Goal: Check status: Check status

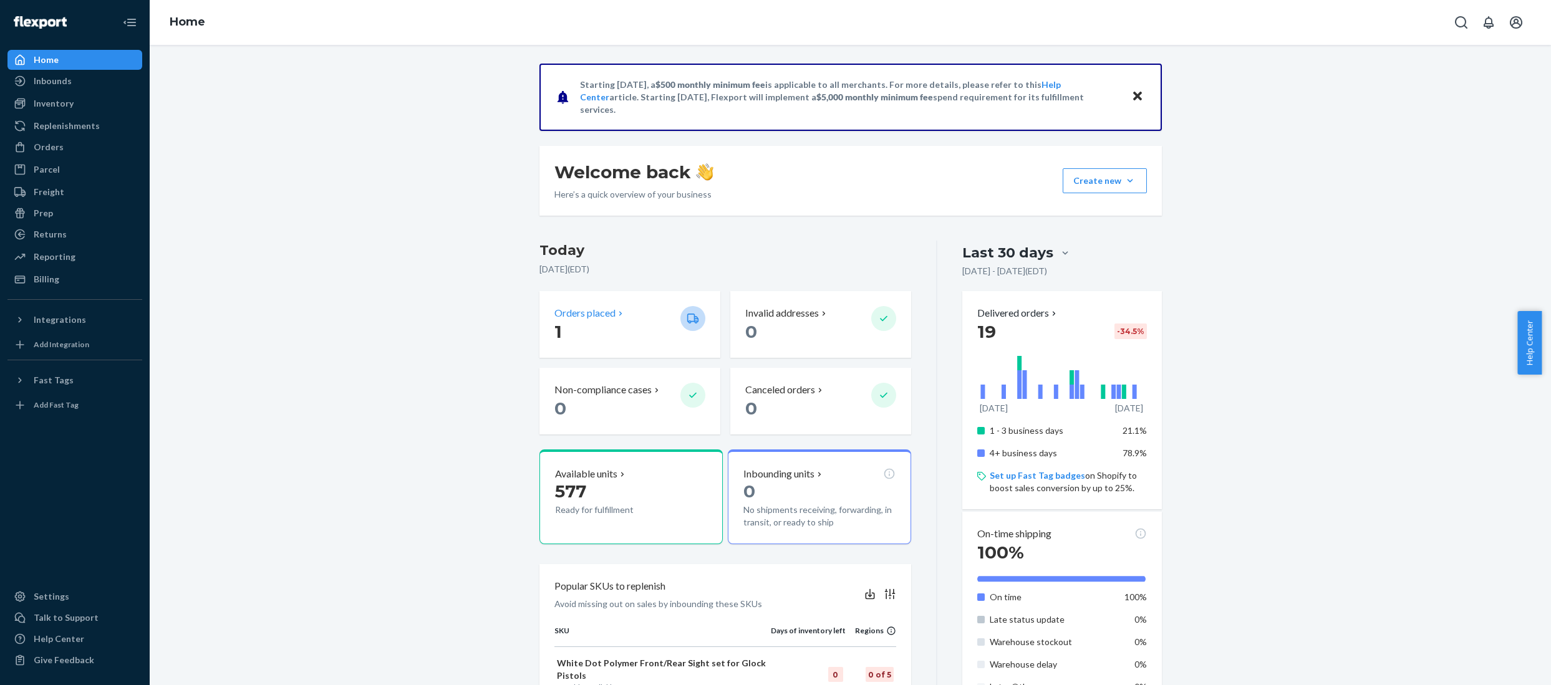
click at [570, 311] on p "Orders placed" at bounding box center [584, 313] width 61 height 14
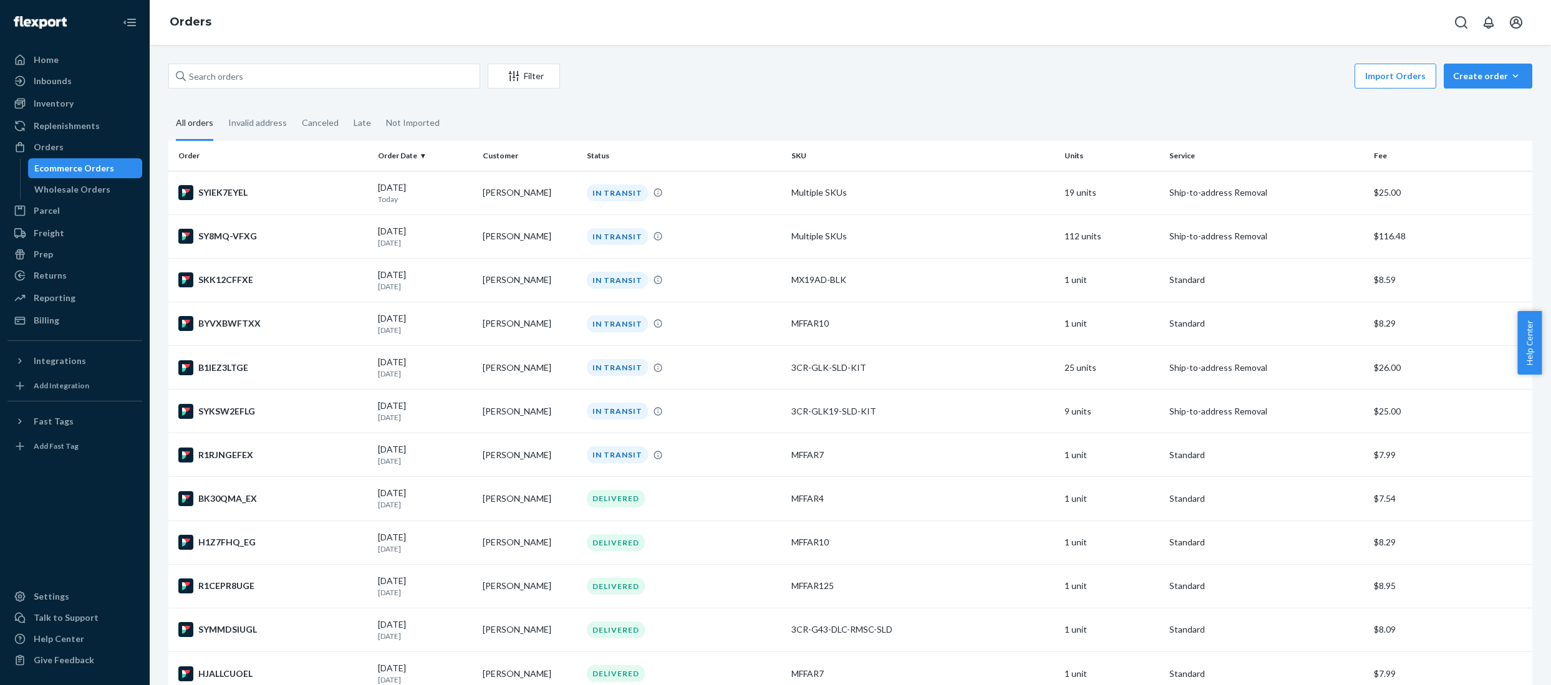
click at [711, 74] on div "Import Orders Create order Ecommerce order Removal order" at bounding box center [1050, 78] width 965 height 28
click at [50, 59] on div "Home" at bounding box center [46, 60] width 25 height 12
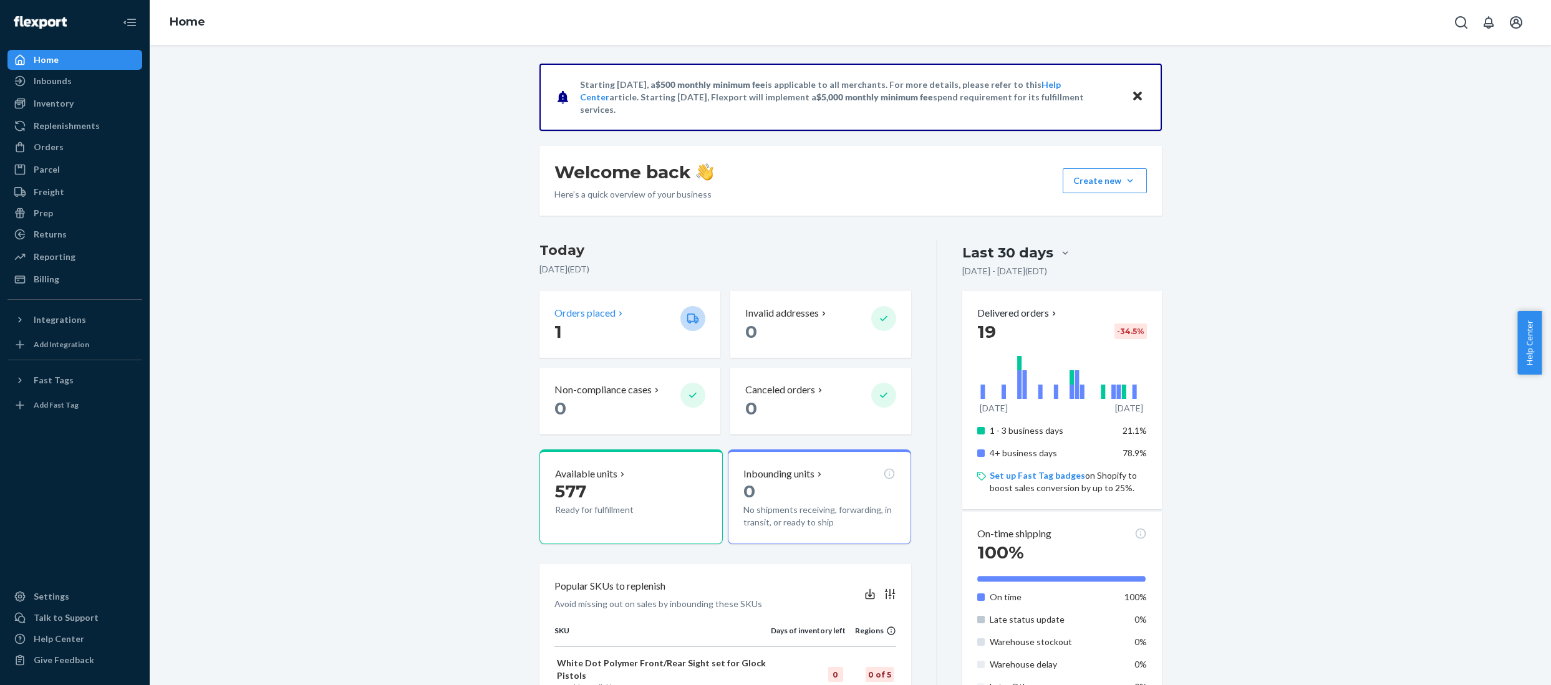
click at [582, 320] on p "Orders placed" at bounding box center [584, 313] width 61 height 14
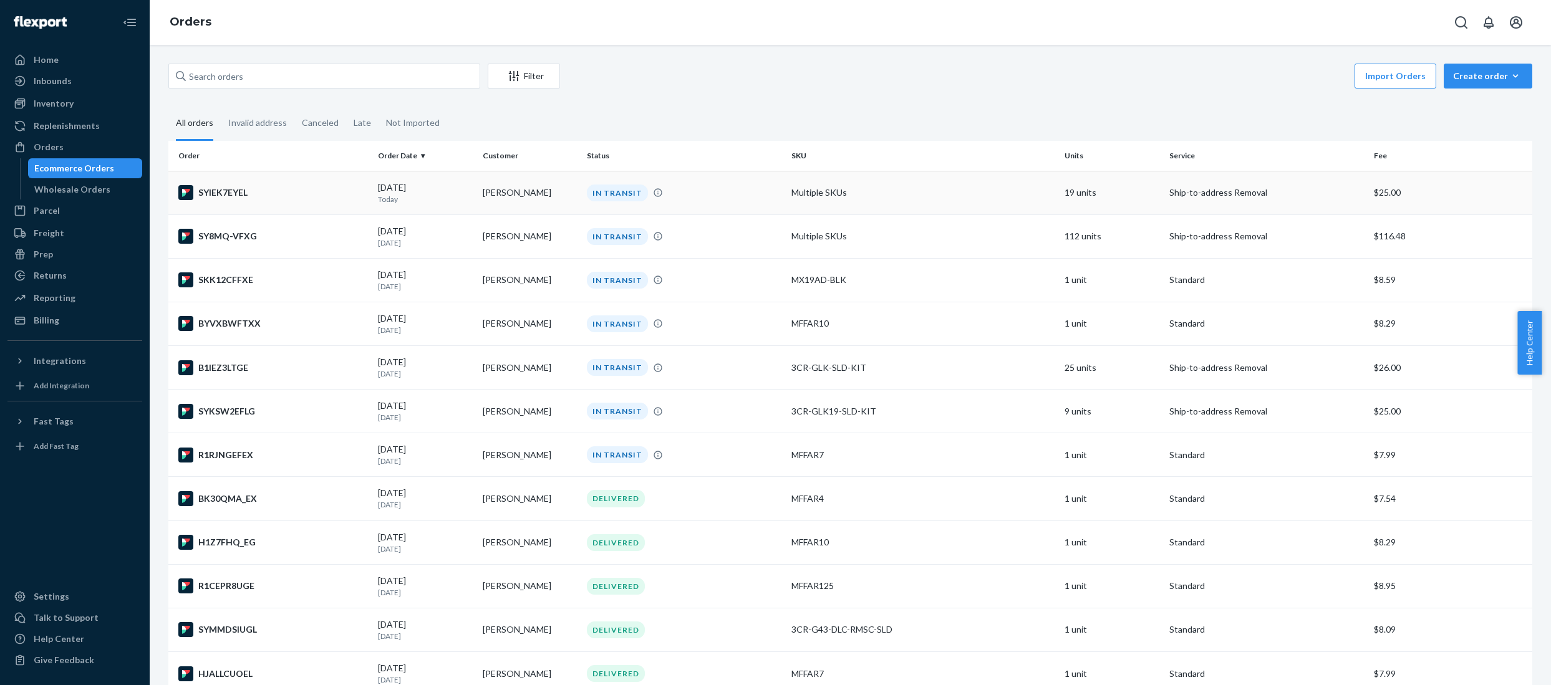
click at [694, 188] on div "IN TRANSIT" at bounding box center [684, 193] width 200 height 17
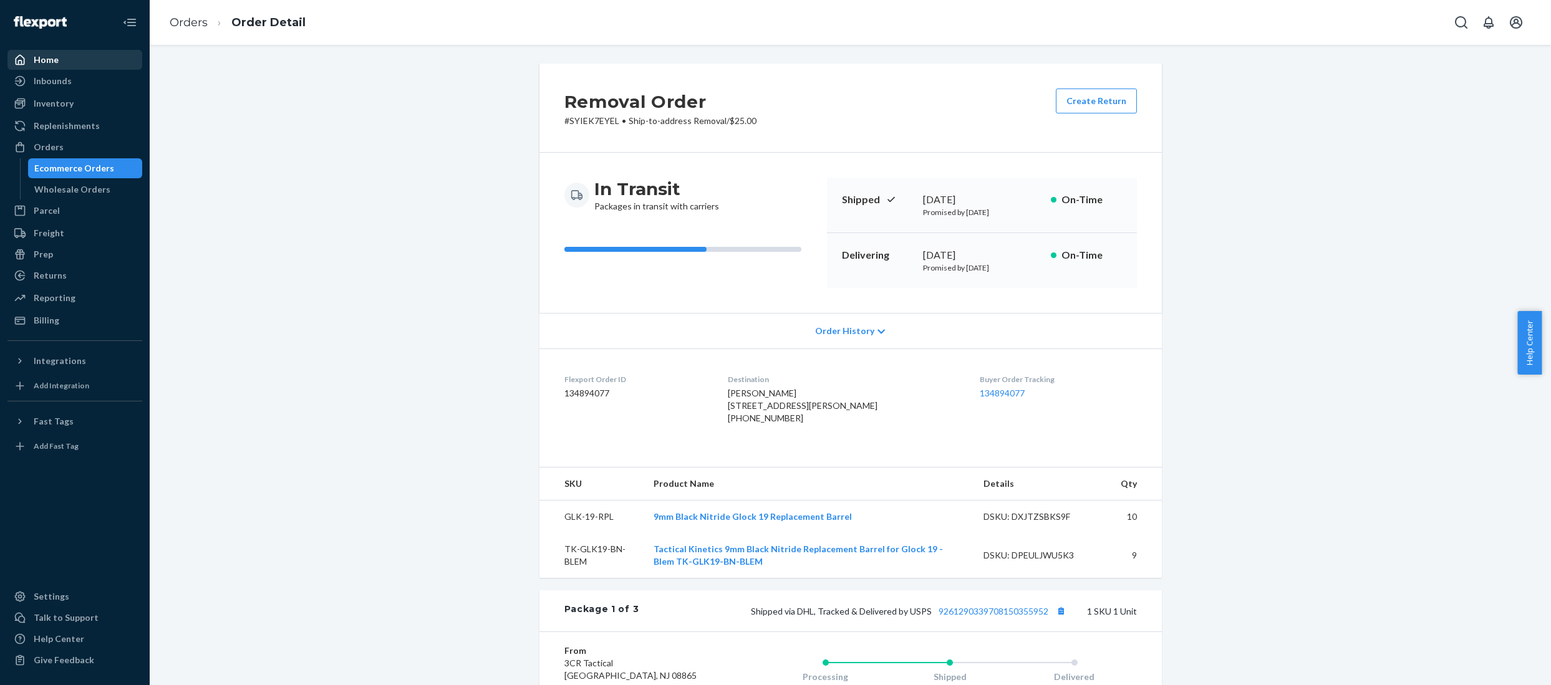
click at [48, 58] on div "Home" at bounding box center [46, 60] width 25 height 12
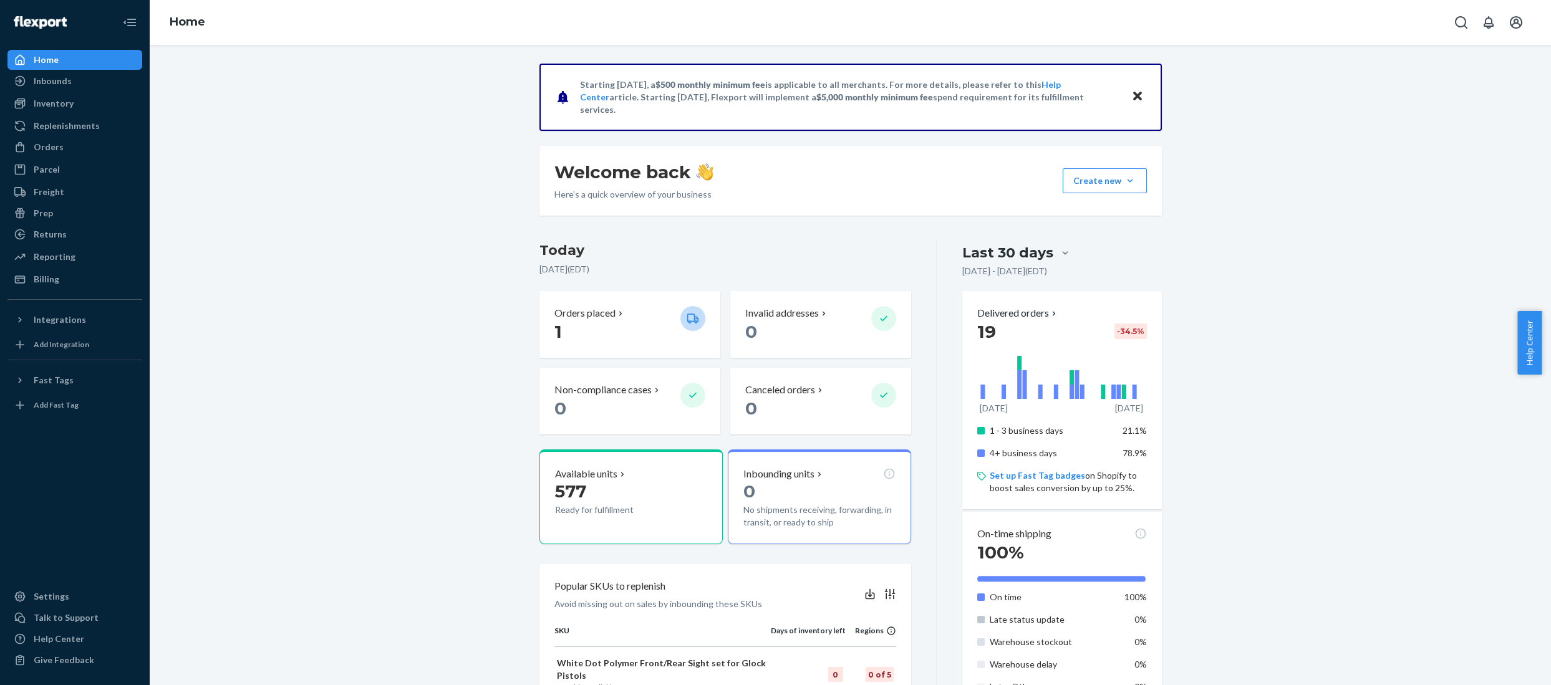
click at [389, 341] on div "Starting [DATE], a $500 monthly minimum fee is applicable to all merchants. For…" at bounding box center [850, 516] width 1383 height 905
drag, startPoint x: 1132, startPoint y: 92, endPoint x: 1205, endPoint y: 127, distance: 81.2
click at [1133, 92] on icon "Close" at bounding box center [1137, 96] width 9 height 15
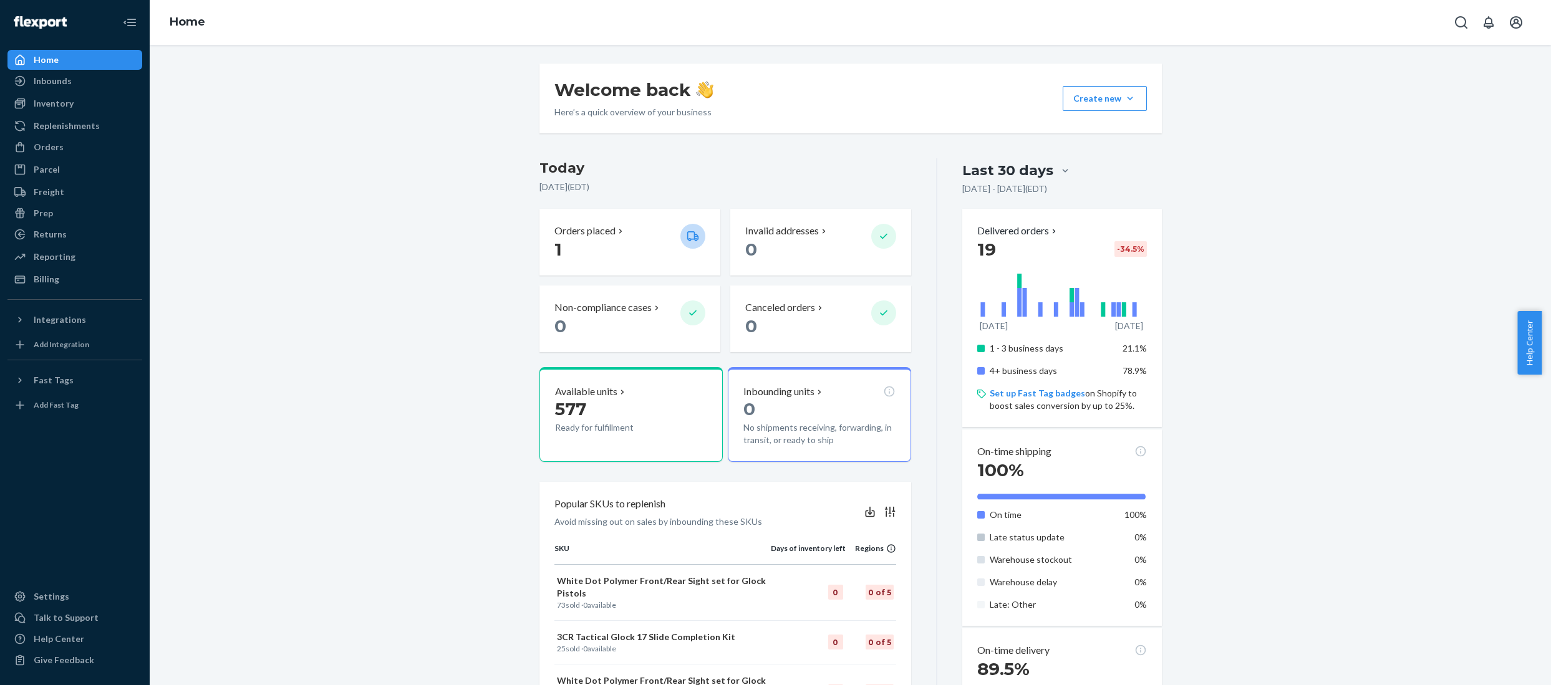
click at [1321, 219] on div "Welcome back Here’s a quick overview of your business Create new Create new inb…" at bounding box center [850, 475] width 1383 height 823
click at [63, 145] on div "Orders" at bounding box center [75, 146] width 132 height 17
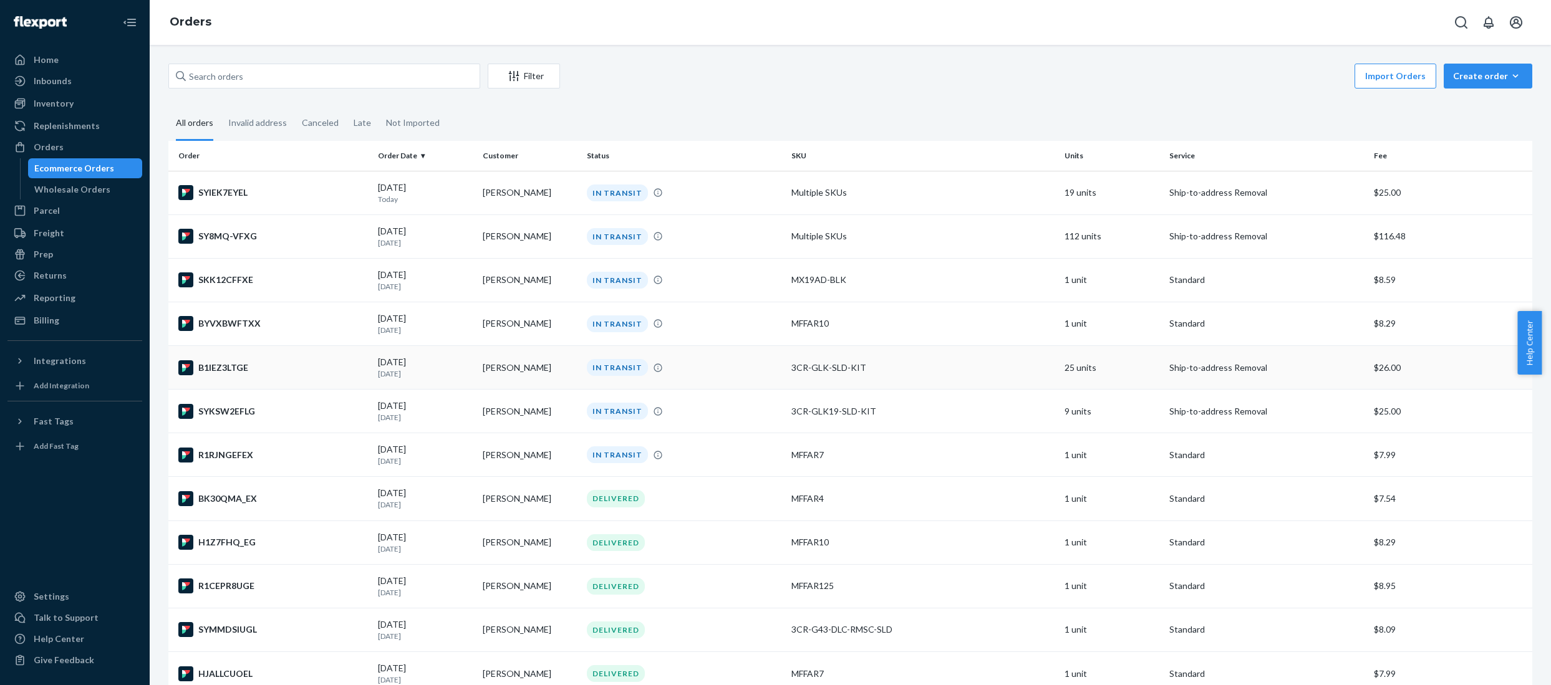
click at [929, 366] on div "3CR-GLK-SLD-KIT" at bounding box center [922, 368] width 263 height 12
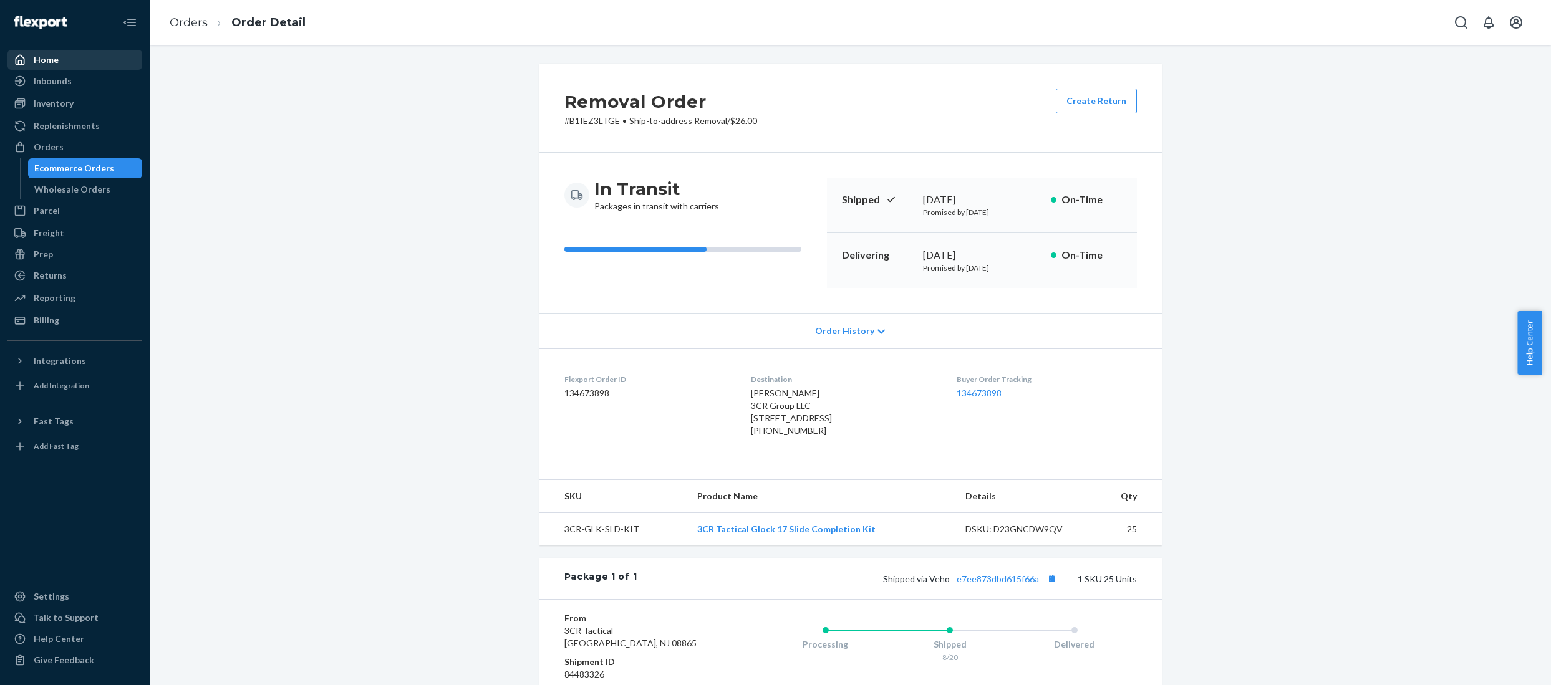
click at [40, 57] on div "Home" at bounding box center [46, 60] width 25 height 12
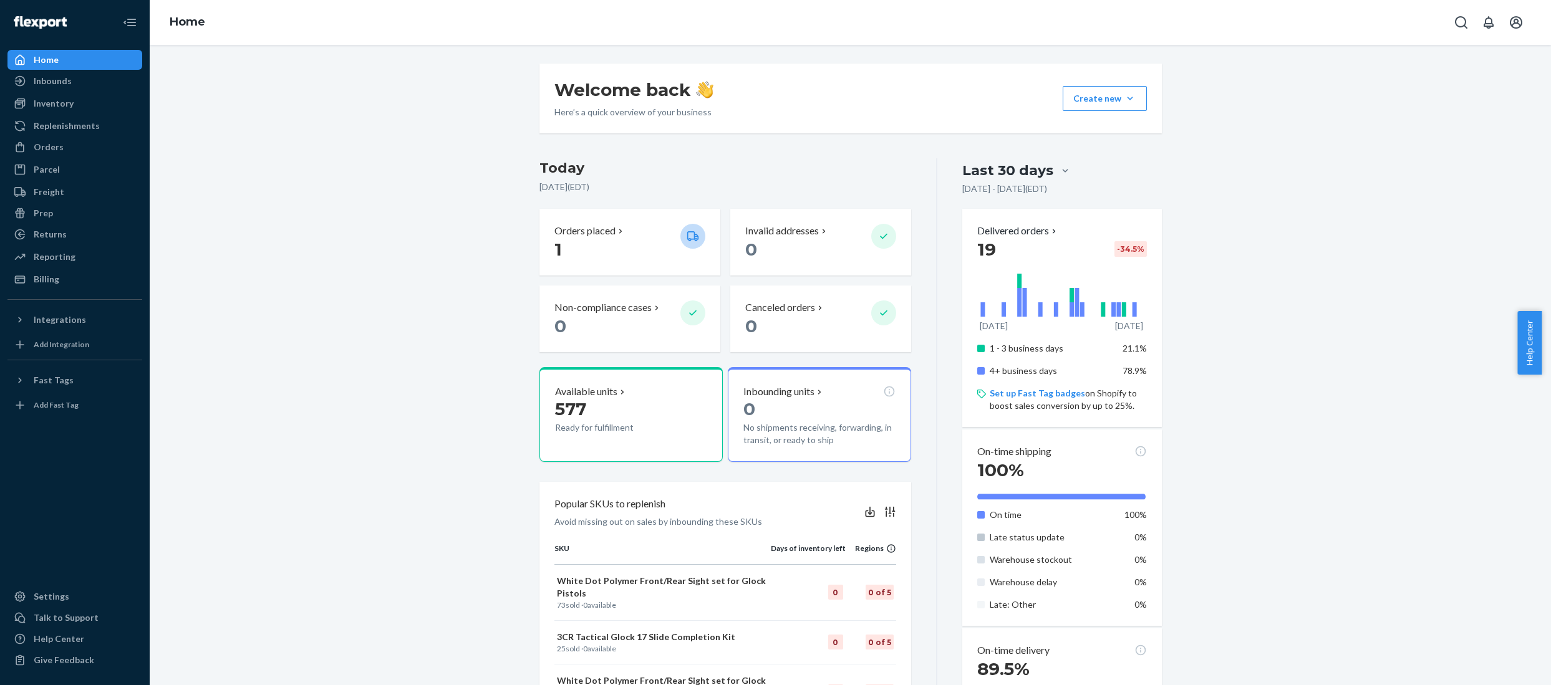
click at [1343, 316] on div "Welcome back Here’s a quick overview of your business Create new Create new inb…" at bounding box center [850, 475] width 1383 height 823
click at [587, 234] on p "Orders placed" at bounding box center [584, 231] width 61 height 14
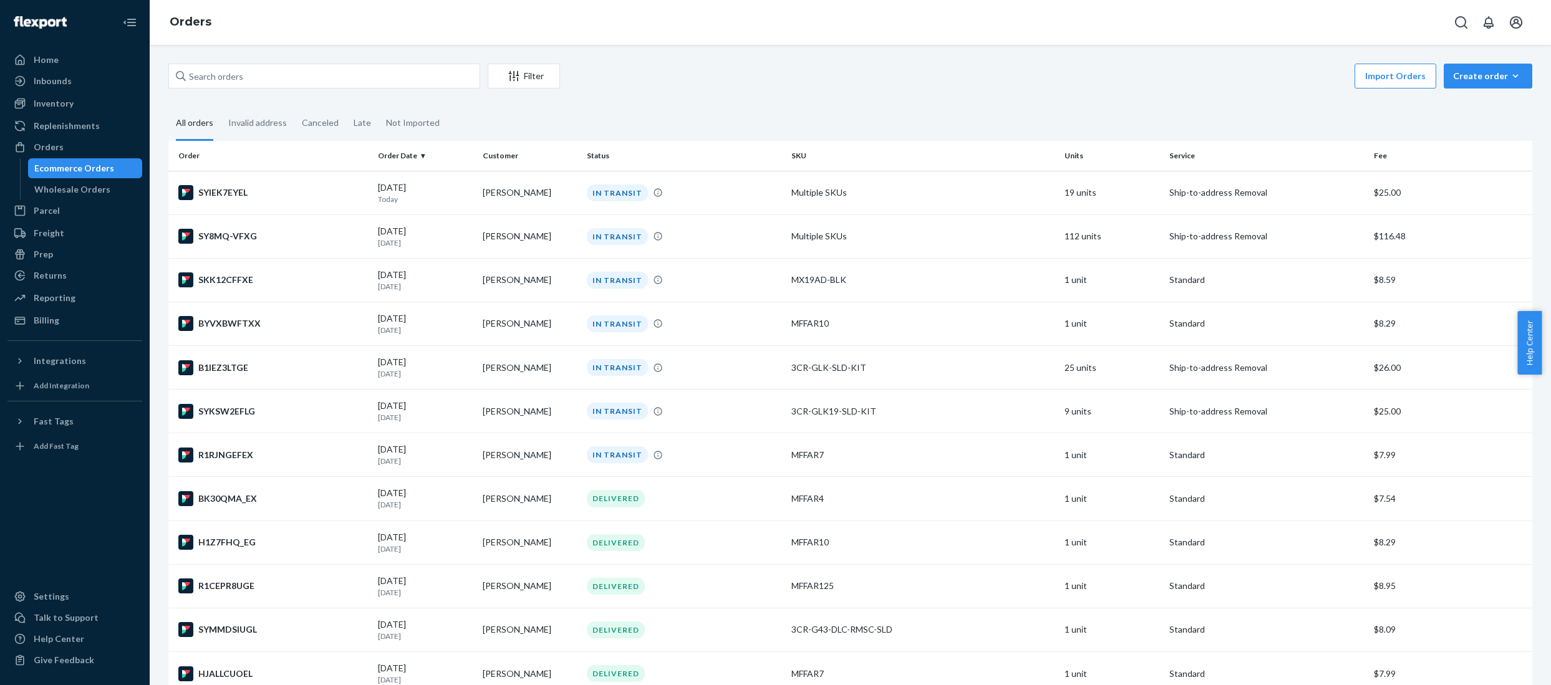
click at [682, 116] on fieldset "All orders Invalid address Canceled Late Not Imported" at bounding box center [850, 124] width 1364 height 34
click at [50, 54] on div "Home" at bounding box center [46, 60] width 25 height 12
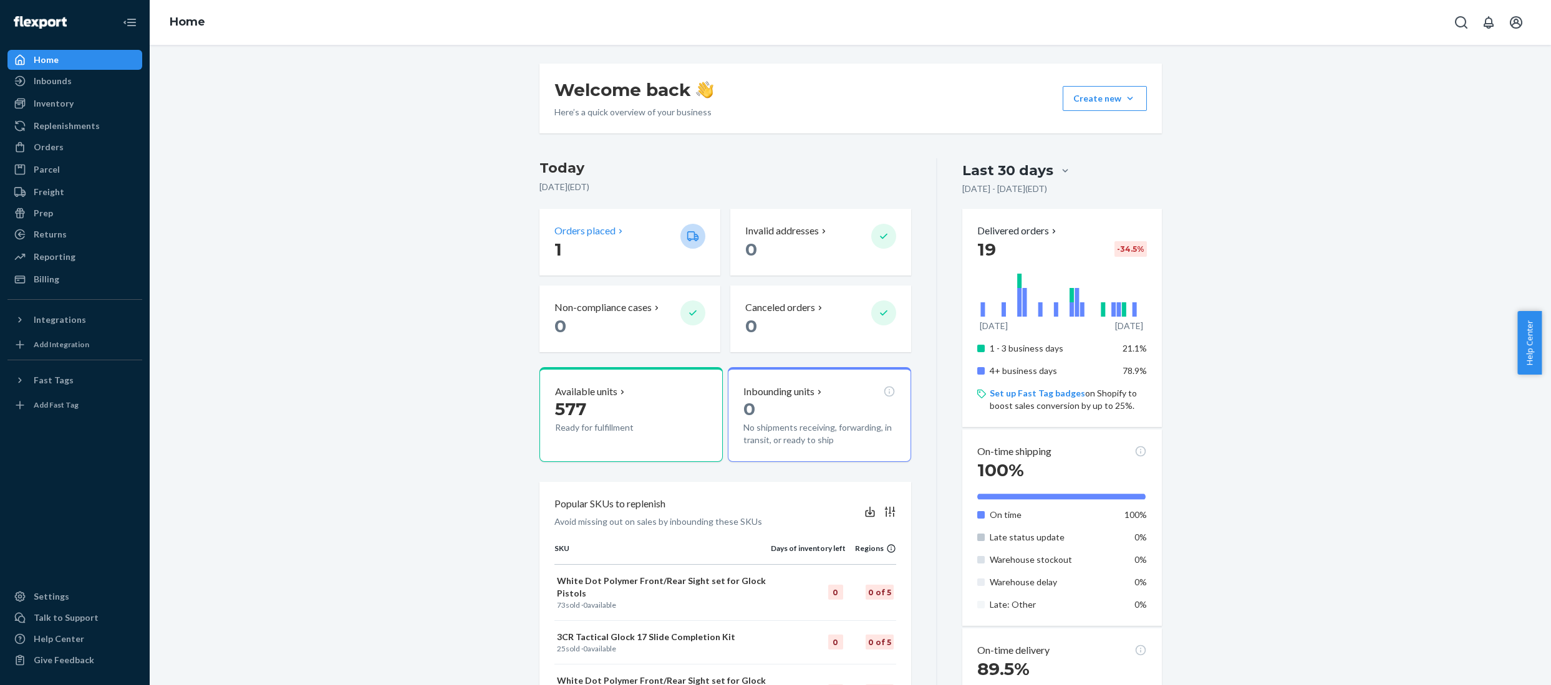
click at [578, 229] on p "Orders placed" at bounding box center [584, 231] width 61 height 14
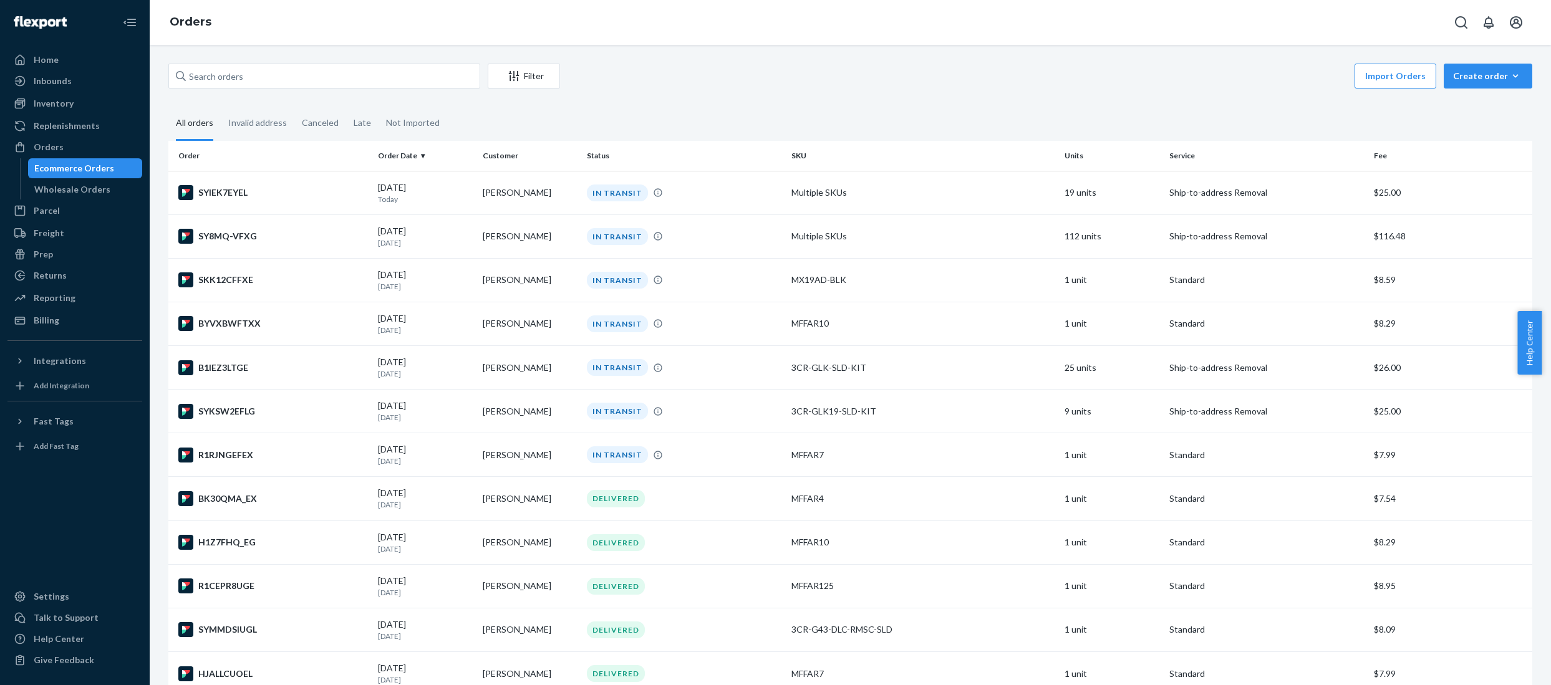
click at [741, 104] on div "Filter Import Orders Create order Ecommerce order Removal order All orders Inva…" at bounding box center [850, 698] width 1383 height 1268
click at [962, 102] on div "Filter Import Orders Create order Ecommerce order Removal order All orders Inva…" at bounding box center [850, 698] width 1383 height 1268
click at [730, 100] on div "Filter Import Orders Create order Ecommerce order Removal order All orders Inva…" at bounding box center [850, 698] width 1383 height 1268
